Goal: Information Seeking & Learning: Learn about a topic

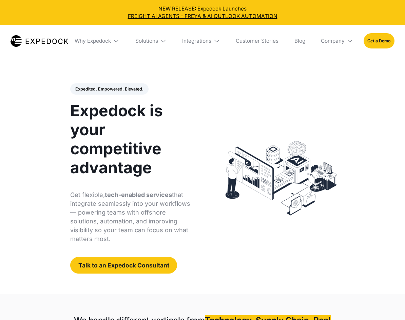
select select
click at [44, 144] on header "Expedited. Empowered. Elevated. Automate Freight Document Extraction at 99.97% …" at bounding box center [202, 178] width 405 height 231
click at [20, 160] on header "Expedited. Empowered. Elevated. Automate Freight Document Extraction at 99.97% …" at bounding box center [202, 178] width 405 height 231
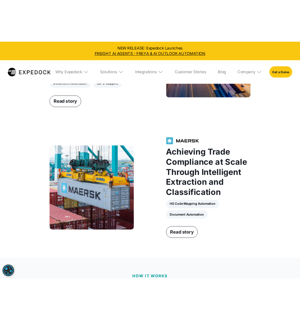
scroll to position [793, 0]
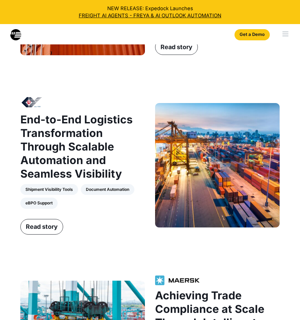
select select
click at [75, 85] on div "Global Logistics Excellence Through Smart Automation and Strategic Outsourcing …" at bounding box center [149, 171] width 265 height 520
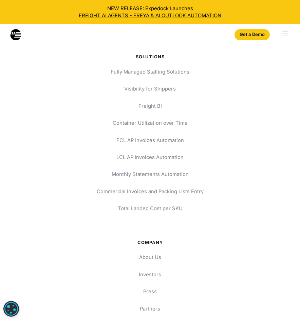
scroll to position [3200, 0]
click at [157, 279] on link "Investors" at bounding box center [149, 274] width 265 height 12
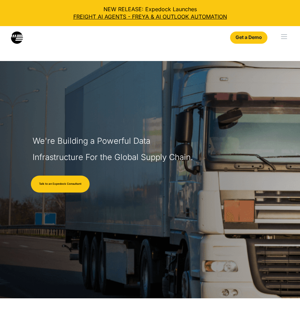
select select
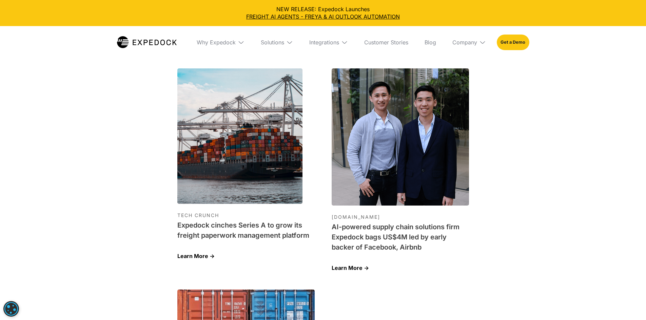
scroll to position [2098, 0]
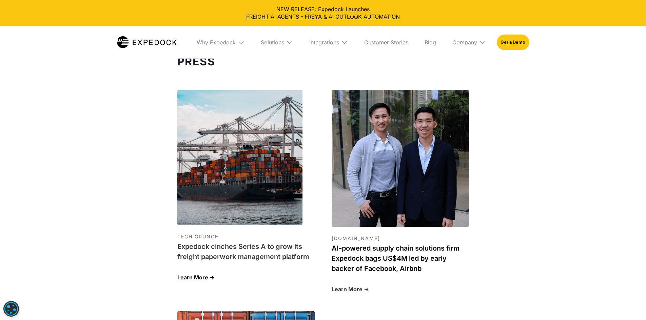
click at [299, 250] on h1 "AI-powered supply chain solutions firm Expedock bags US$4M led by early backer …" at bounding box center [400, 258] width 137 height 31
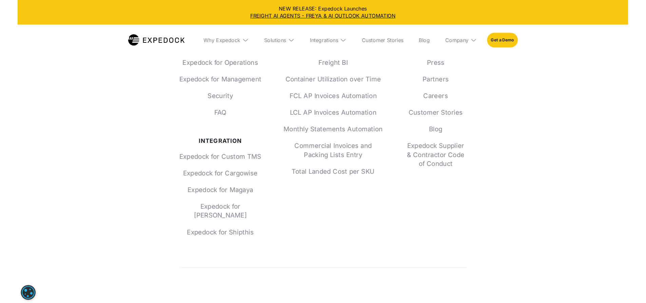
scroll to position [3040, 0]
